Goal: Task Accomplishment & Management: Complete application form

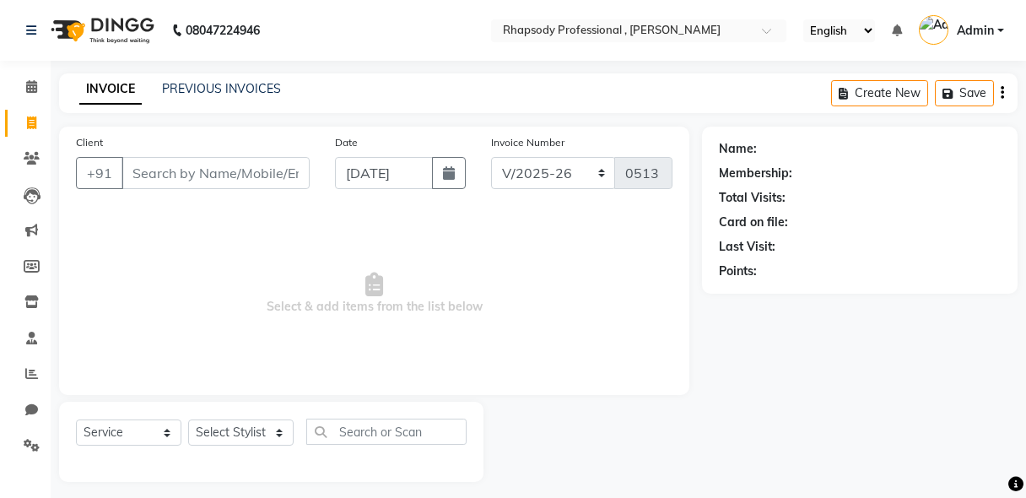
select select "8581"
select select "service"
select select "8581"
select select "service"
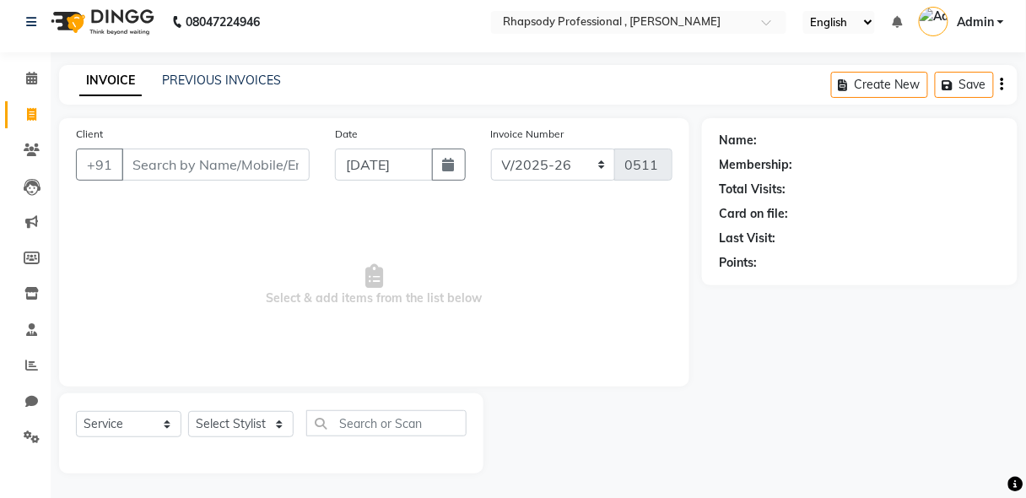
click at [228, 167] on input "Client" at bounding box center [216, 165] width 188 height 32
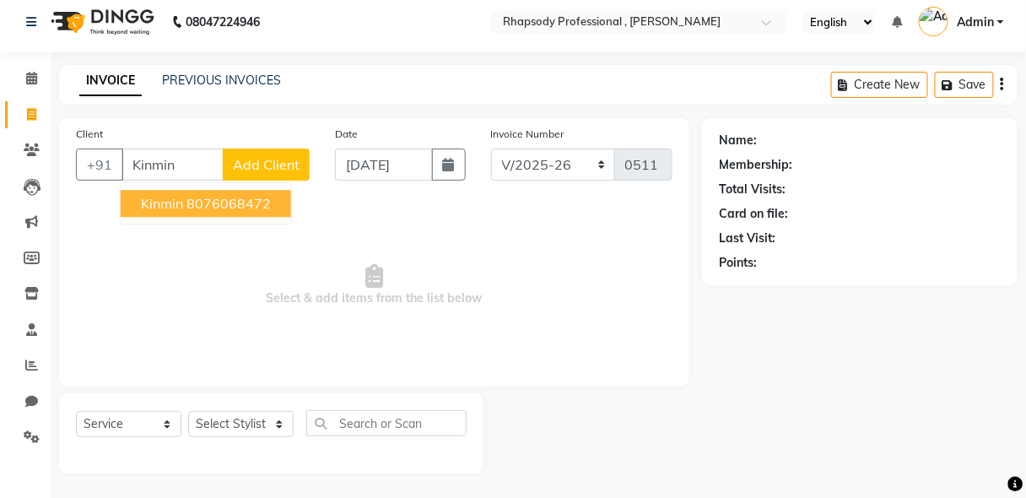
click at [230, 203] on ngb-highlight "8076068472" at bounding box center [229, 203] width 84 height 17
type input "8076068472"
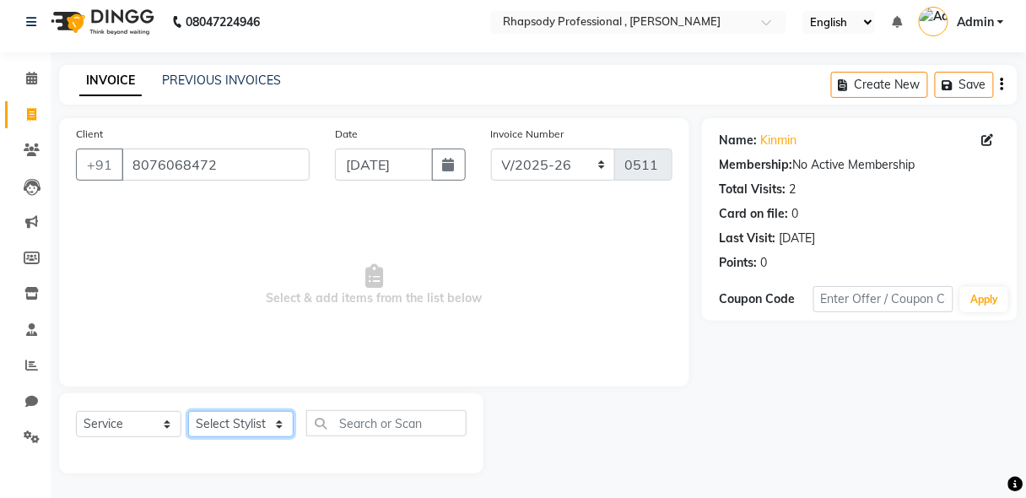
click at [232, 426] on select "Select Stylist [PERSON_NAME] [PERSON_NAME] Manager [PERSON_NAME] [PERSON_NAME] …" at bounding box center [241, 424] width 106 height 26
select select "85669"
click at [188, 411] on select "Select Stylist [PERSON_NAME] [PERSON_NAME] Manager [PERSON_NAME] [PERSON_NAME] …" at bounding box center [241, 424] width 106 height 26
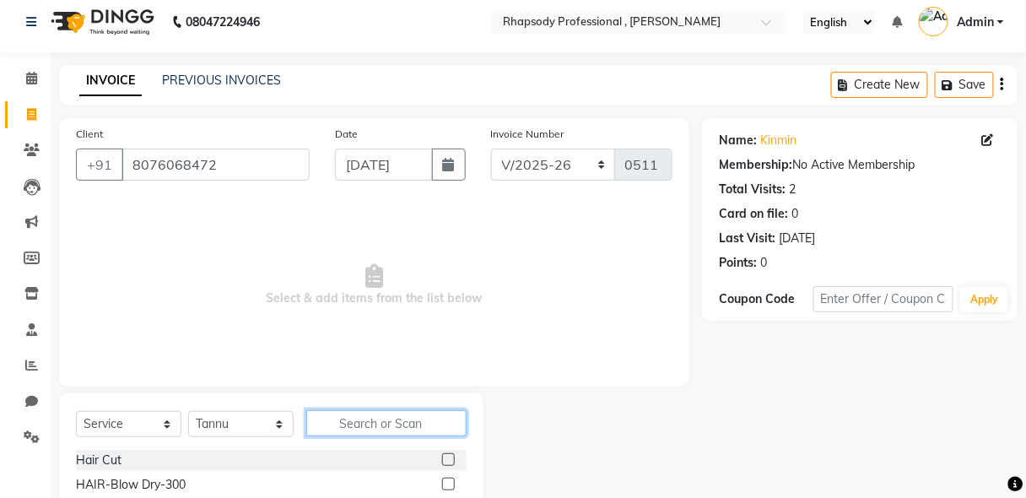
click at [360, 428] on input "text" at bounding box center [386, 423] width 160 height 26
type input "thre"
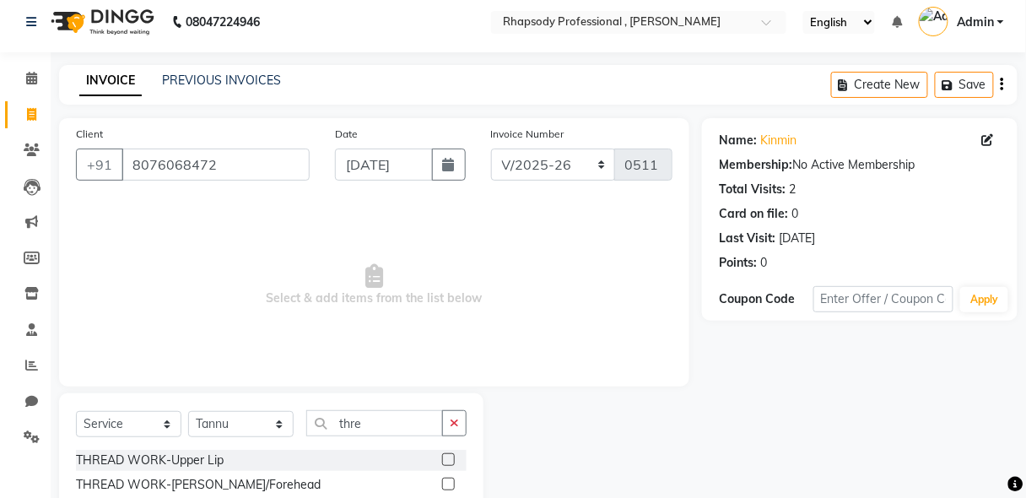
click at [450, 461] on label at bounding box center [448, 459] width 13 height 13
click at [450, 461] on input "checkbox" at bounding box center [447, 460] width 11 height 11
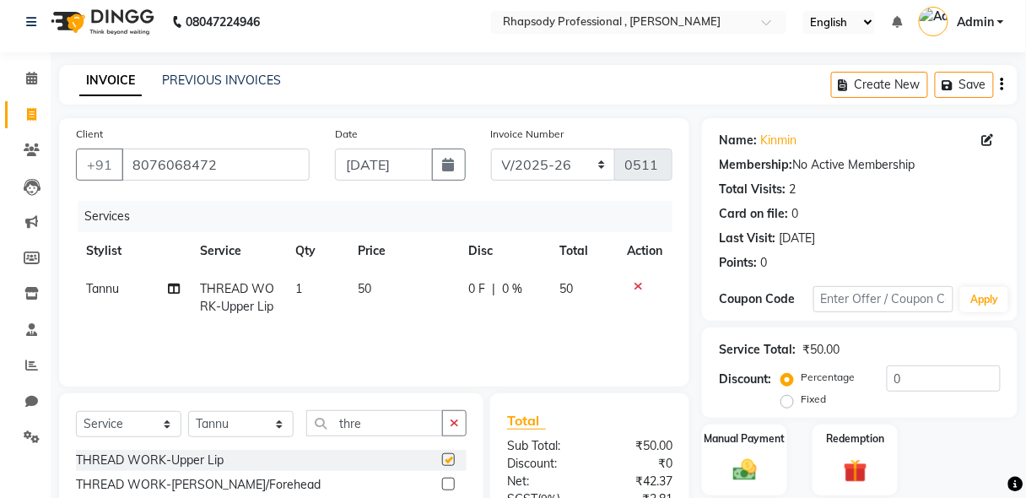
checkbox input "false"
click at [740, 442] on label "Manual Payment" at bounding box center [745, 438] width 84 height 16
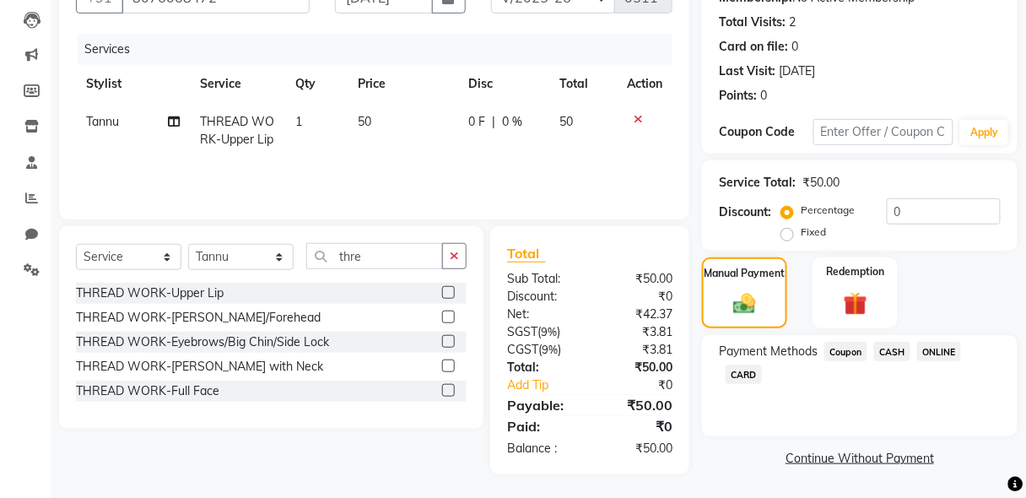
click at [897, 354] on span "CASH" at bounding box center [892, 351] width 36 height 19
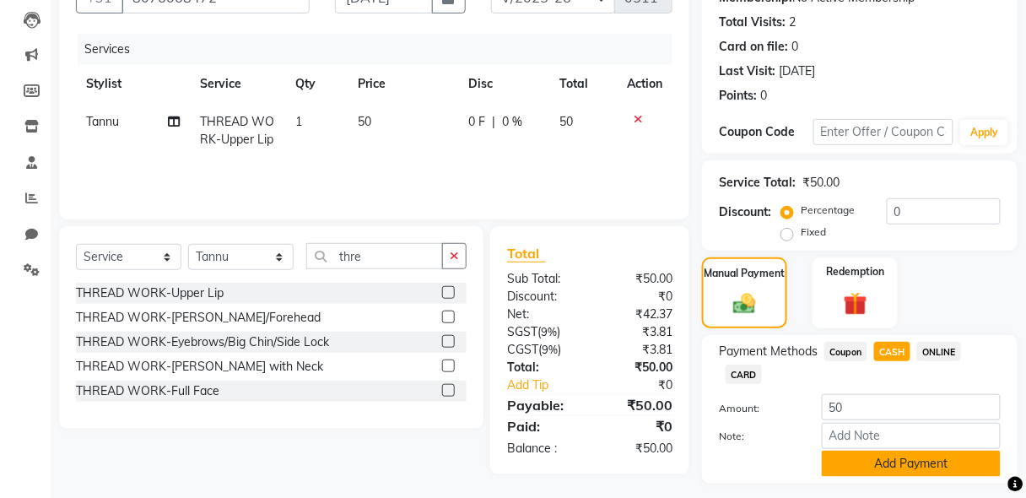
click at [899, 472] on button "Add Payment" at bounding box center [911, 464] width 179 height 26
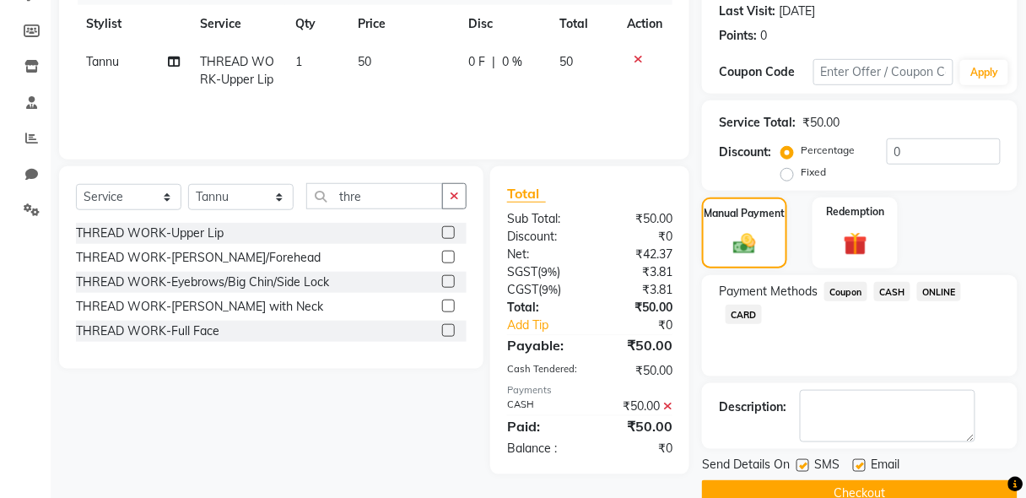
scroll to position [268, 0]
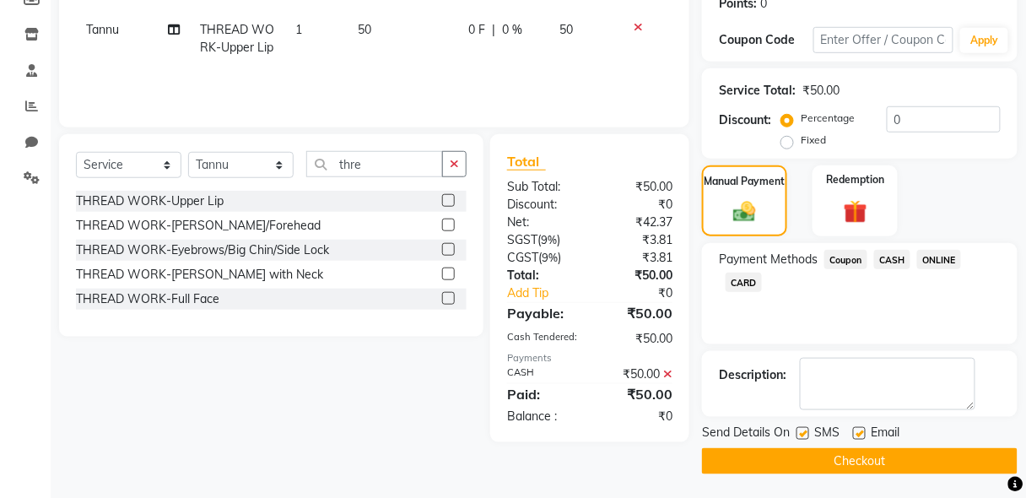
click at [932, 458] on button "Checkout" at bounding box center [860, 461] width 316 height 26
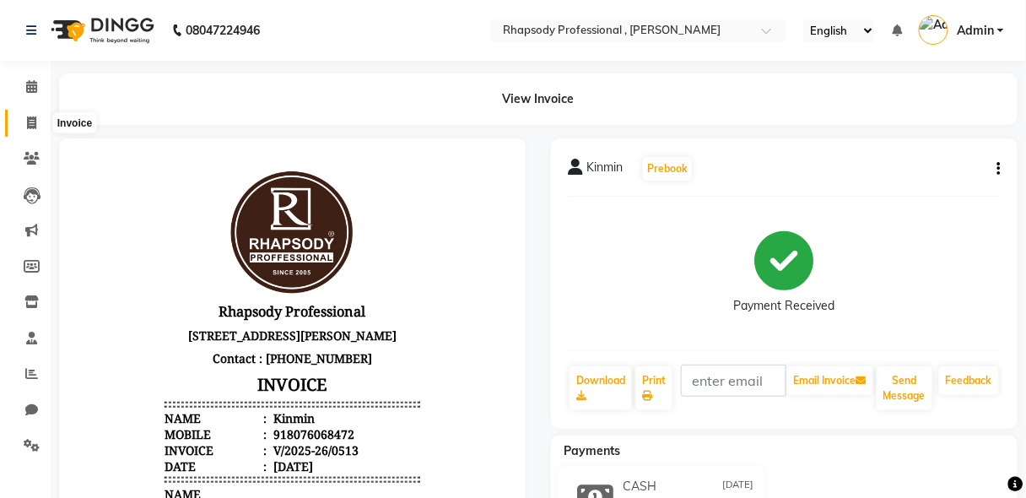
click at [24, 123] on span at bounding box center [32, 123] width 30 height 19
select select "service"
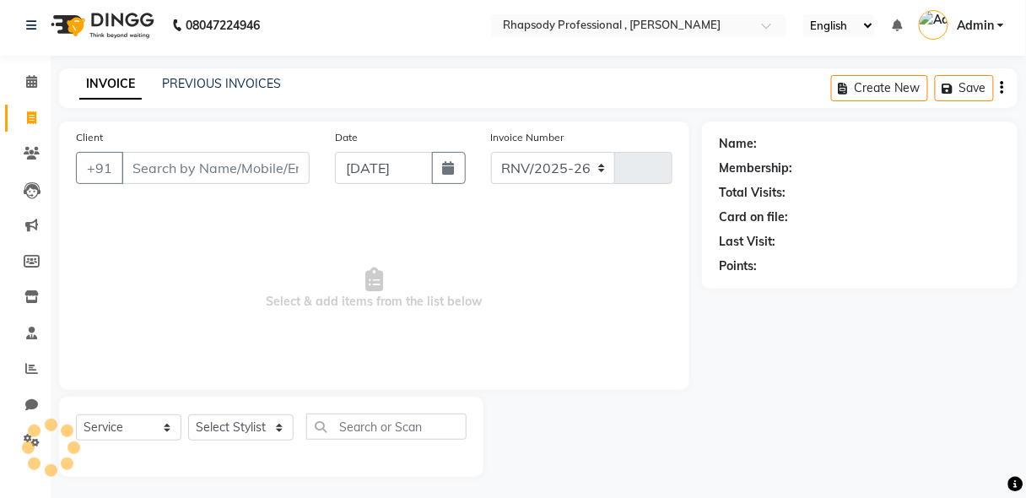
select select "8581"
type input "0514"
